Goal: Find specific page/section: Find specific page/section

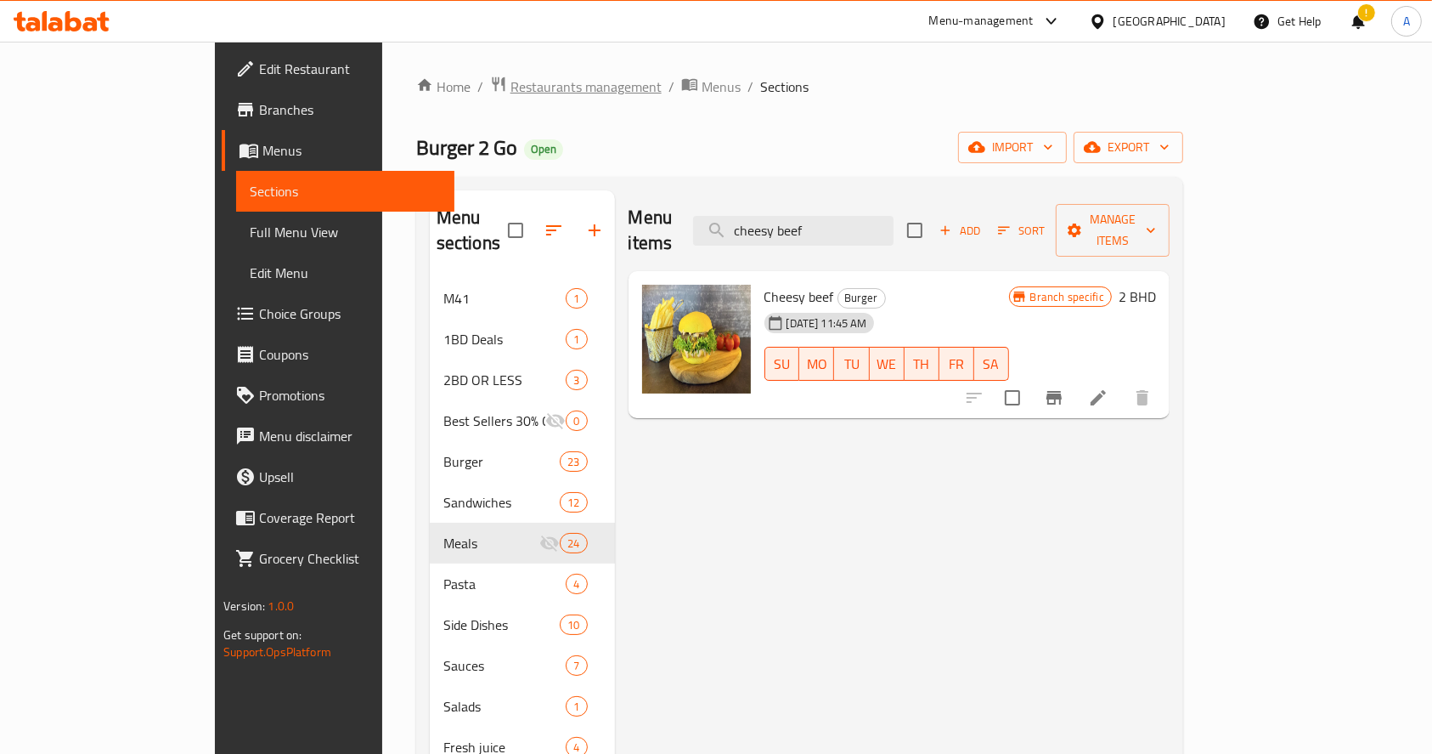
click at [511, 82] on span "Restaurants management" at bounding box center [586, 86] width 151 height 20
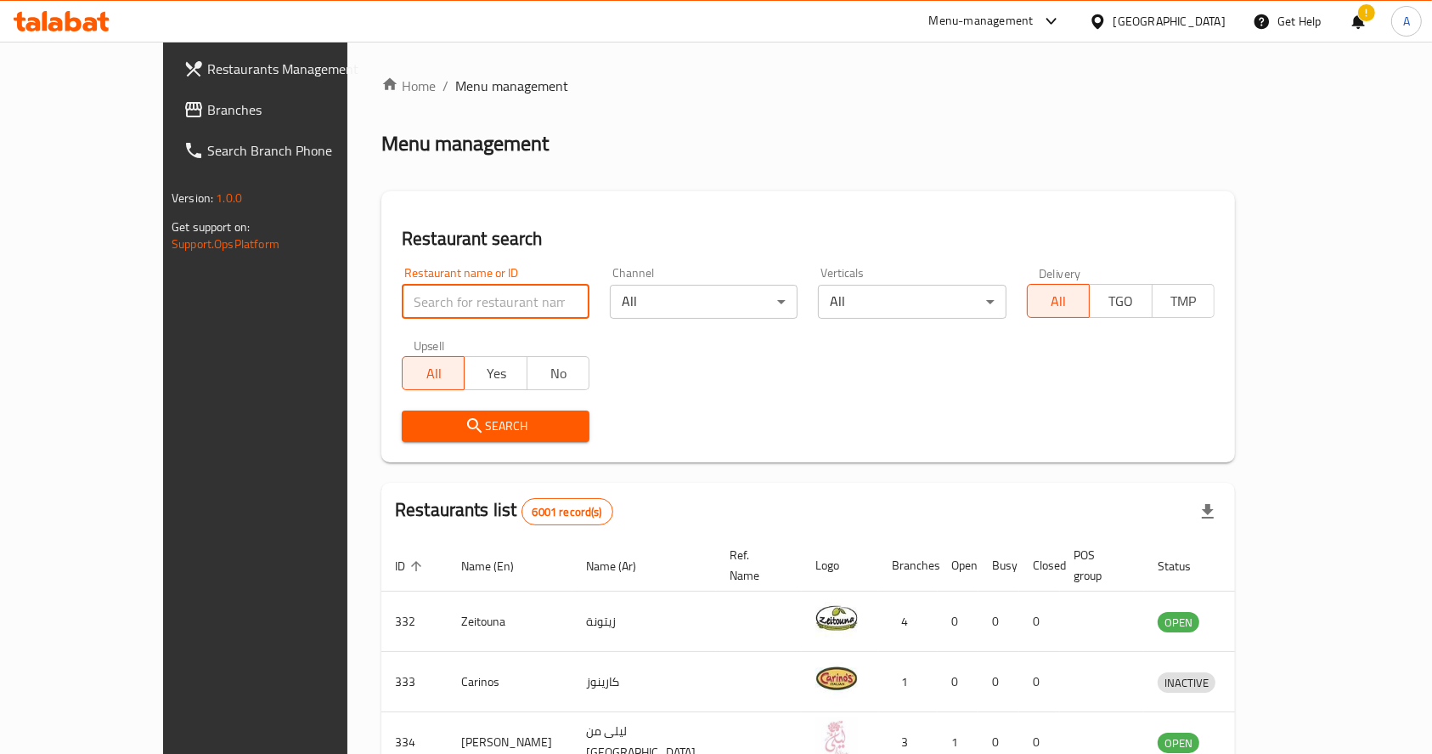
click at [443, 300] on input "search" at bounding box center [496, 302] width 188 height 34
type input "fresh fish"
click button "Search" at bounding box center [496, 425] width 188 height 31
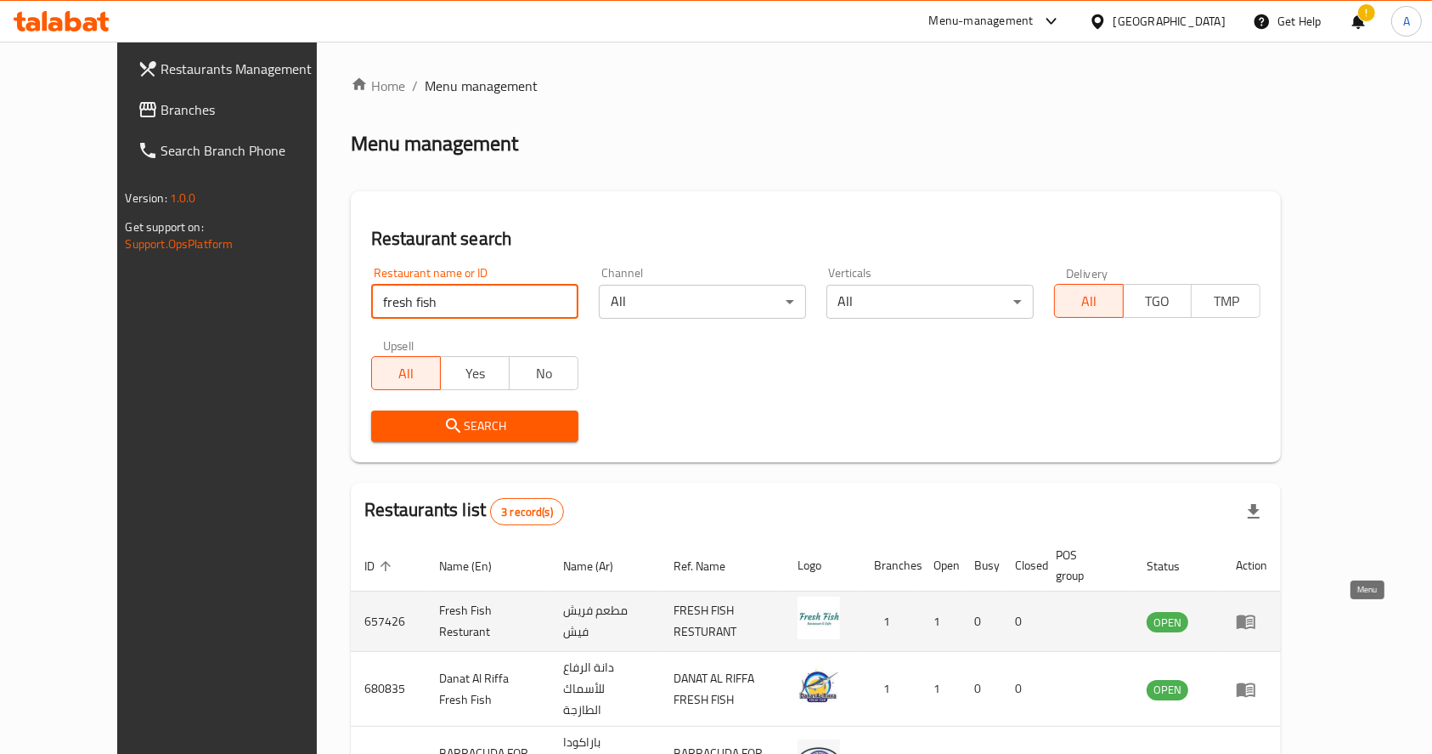
click at [1268, 624] on link "enhanced table" at bounding box center [1251, 621] width 31 height 20
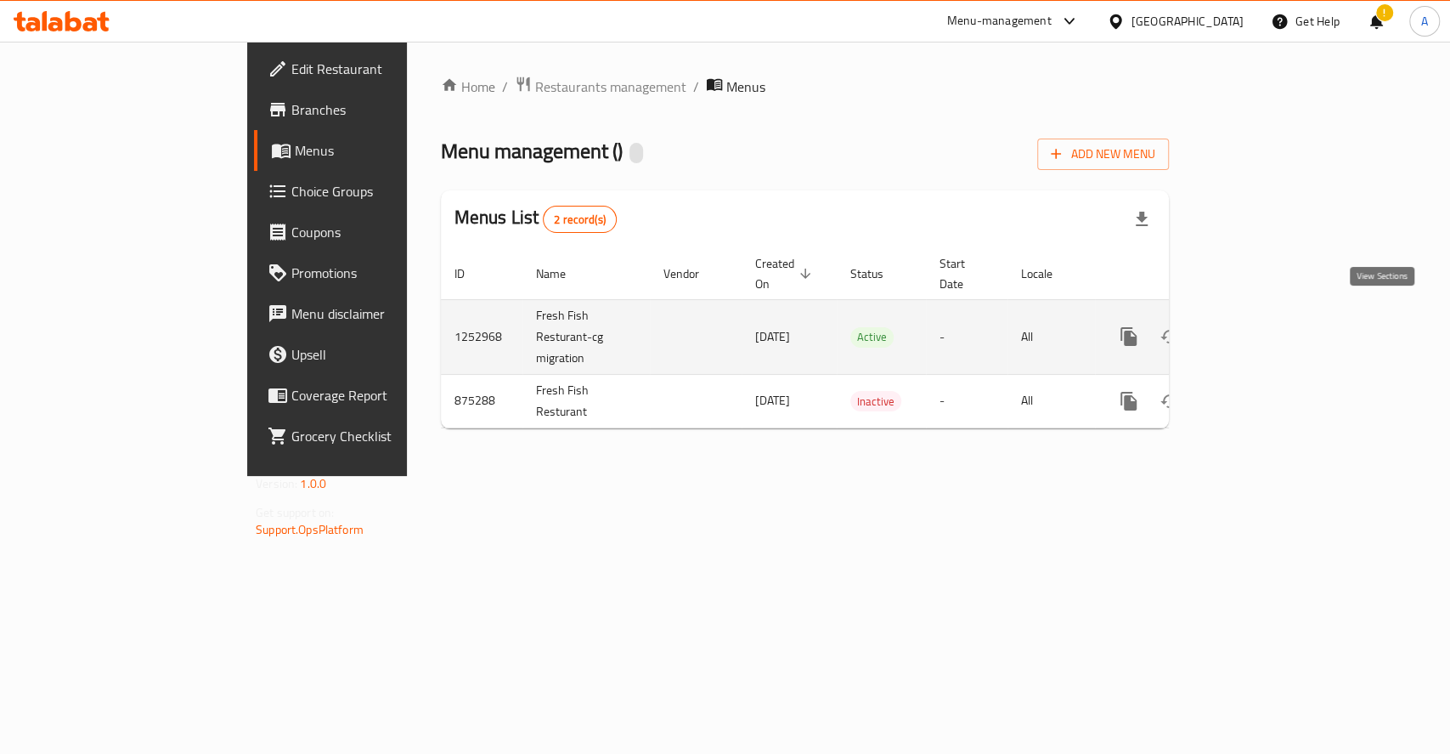
click at [1259, 329] on icon "enhanced table" at bounding box center [1251, 336] width 15 height 15
